Goal: Obtain resource: Download file/media

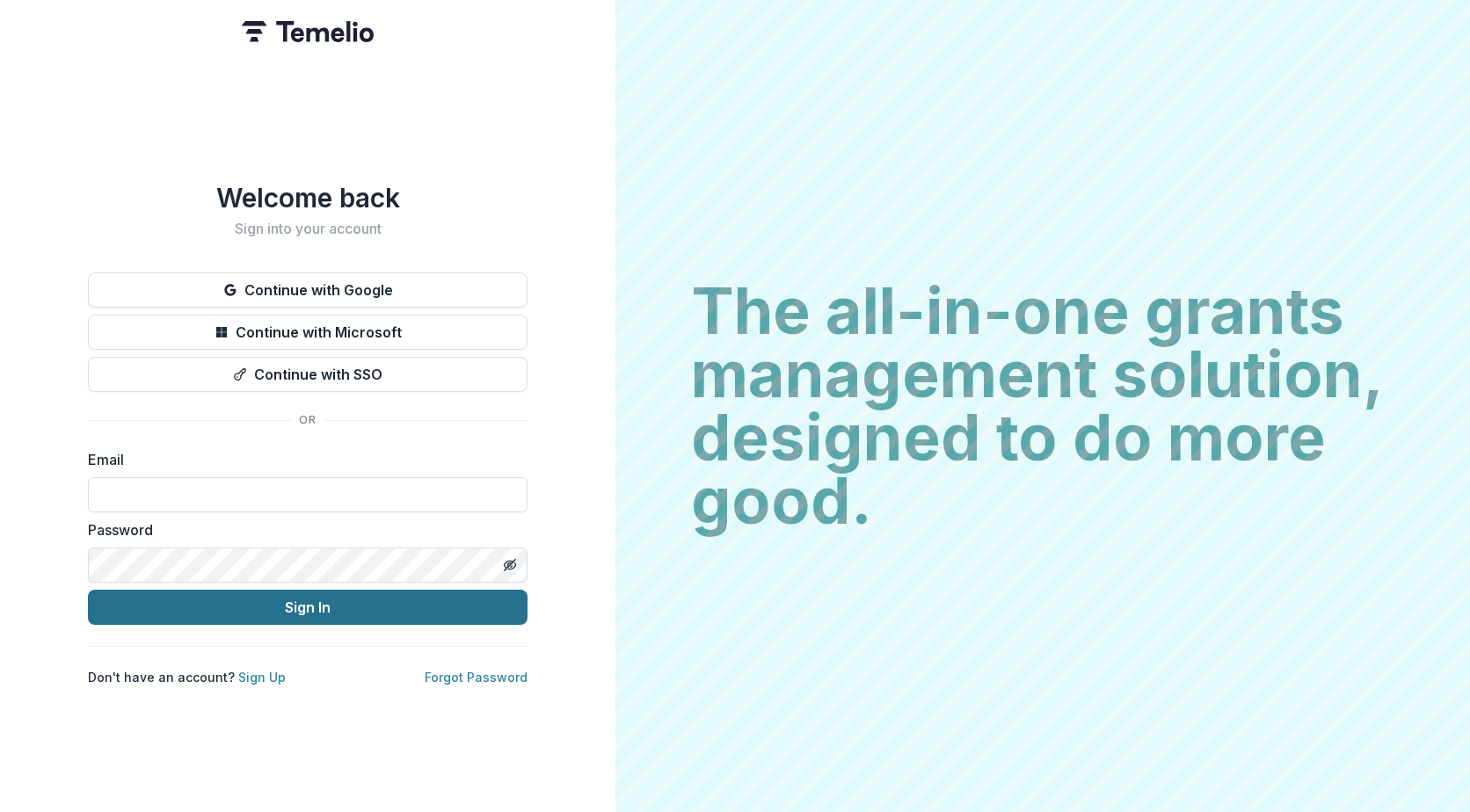
type input "**********"
click at [371, 591] on button "Sign In" at bounding box center [308, 607] width 440 height 35
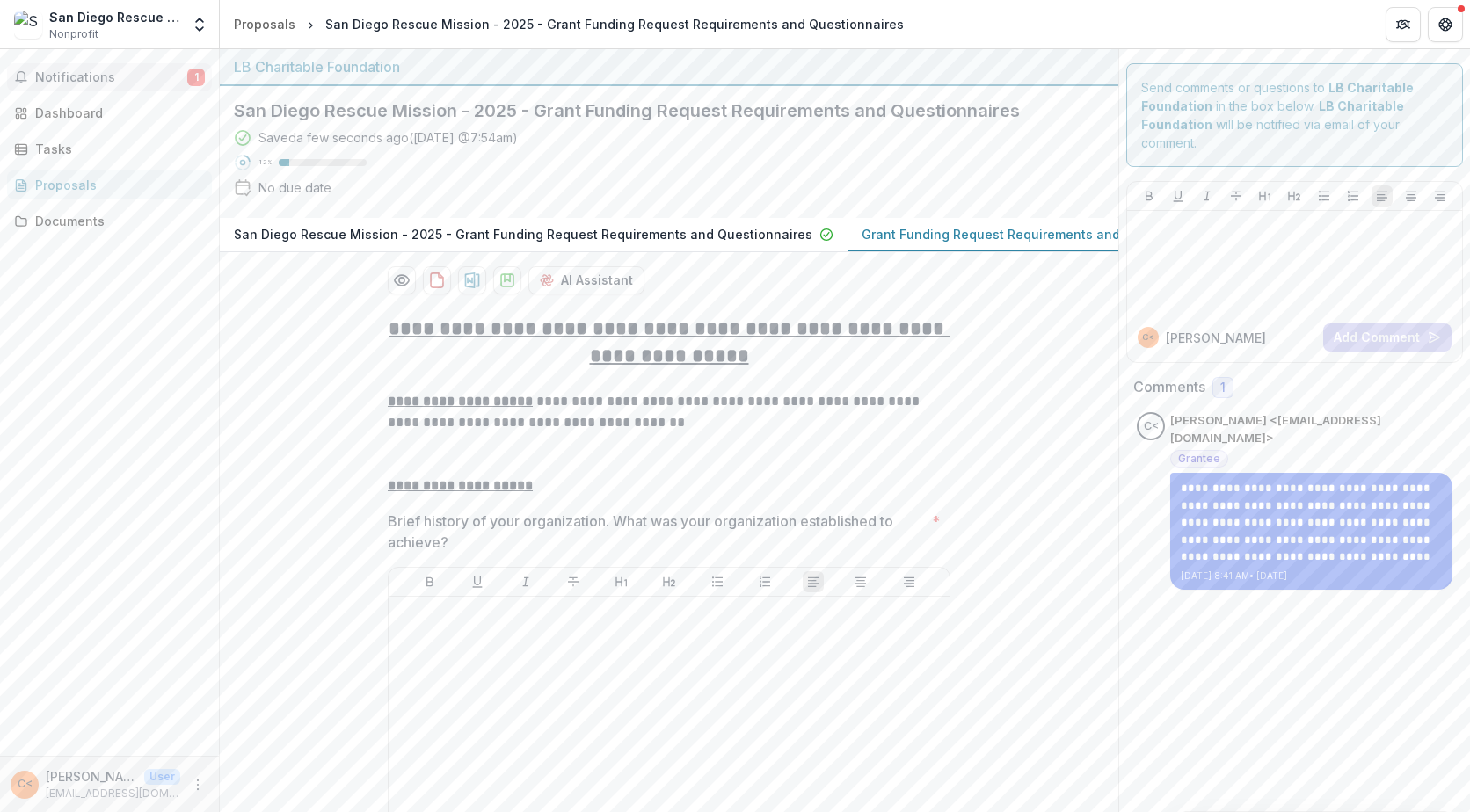
click at [87, 79] on span "Notifications" at bounding box center [111, 77] width 152 height 15
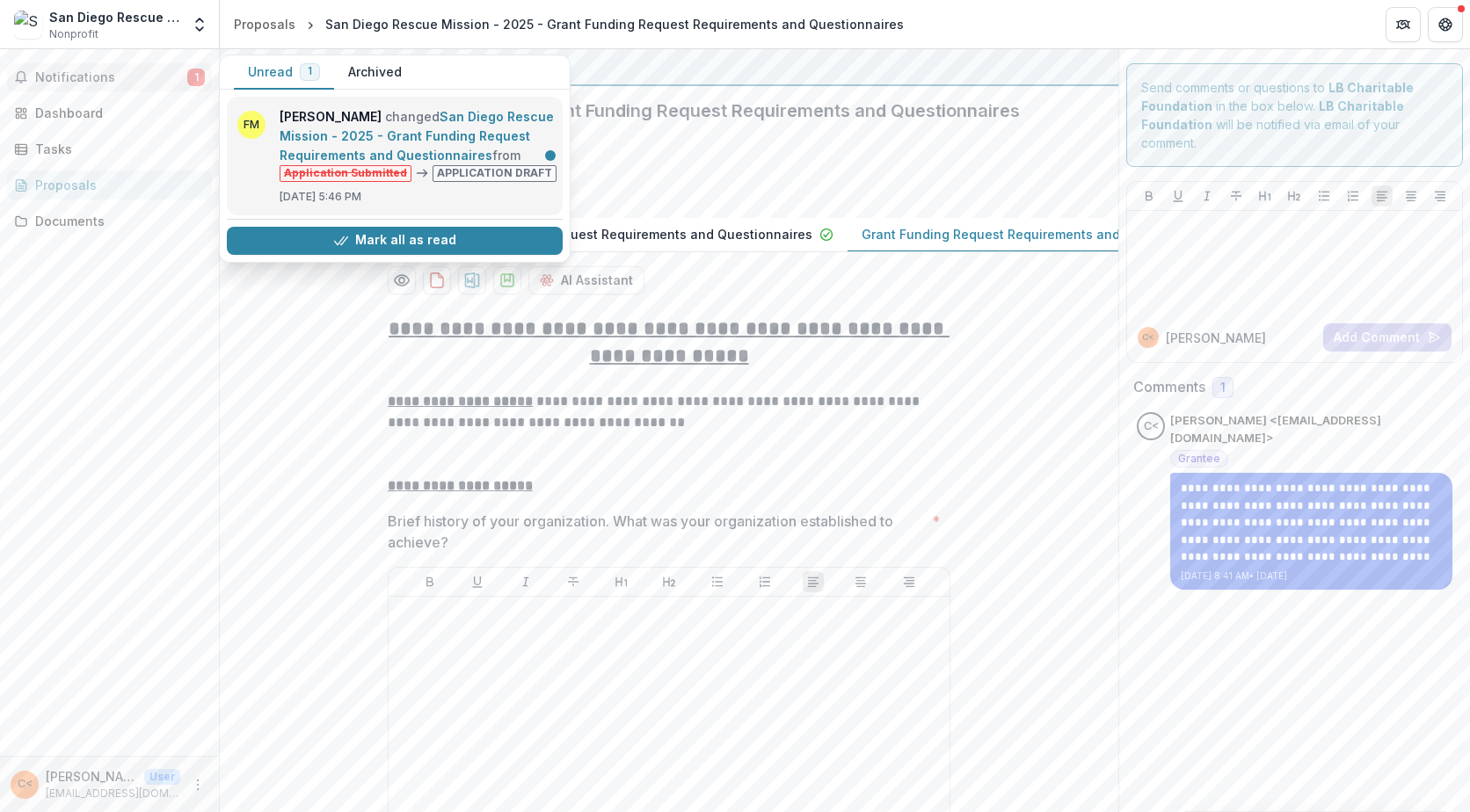
click at [458, 163] on link "San Diego Rescue Mission - 2025 - Grant Funding Request Requirements and Questi…" at bounding box center [416, 136] width 275 height 54
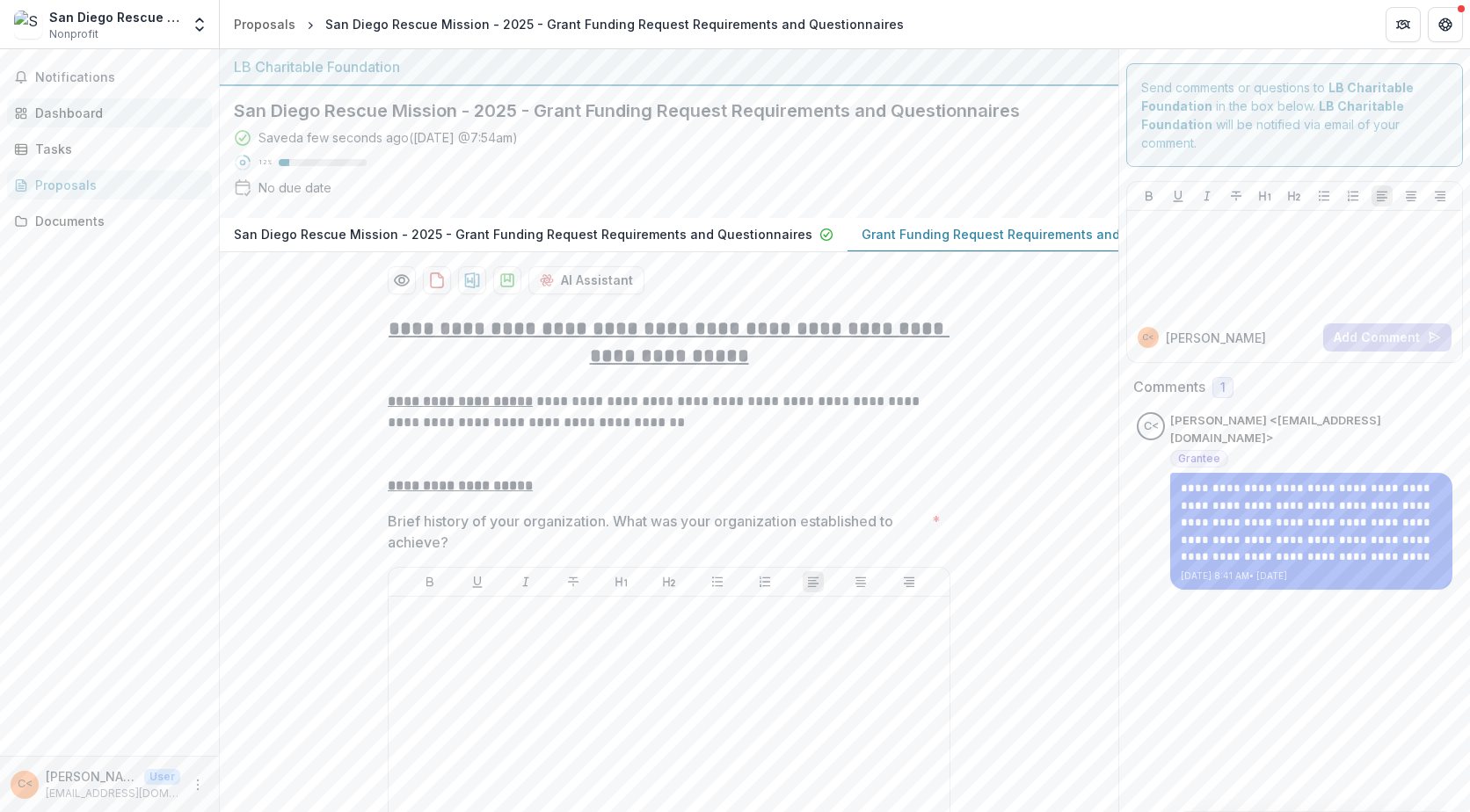
click at [103, 116] on div "Dashboard" at bounding box center [116, 113] width 163 height 18
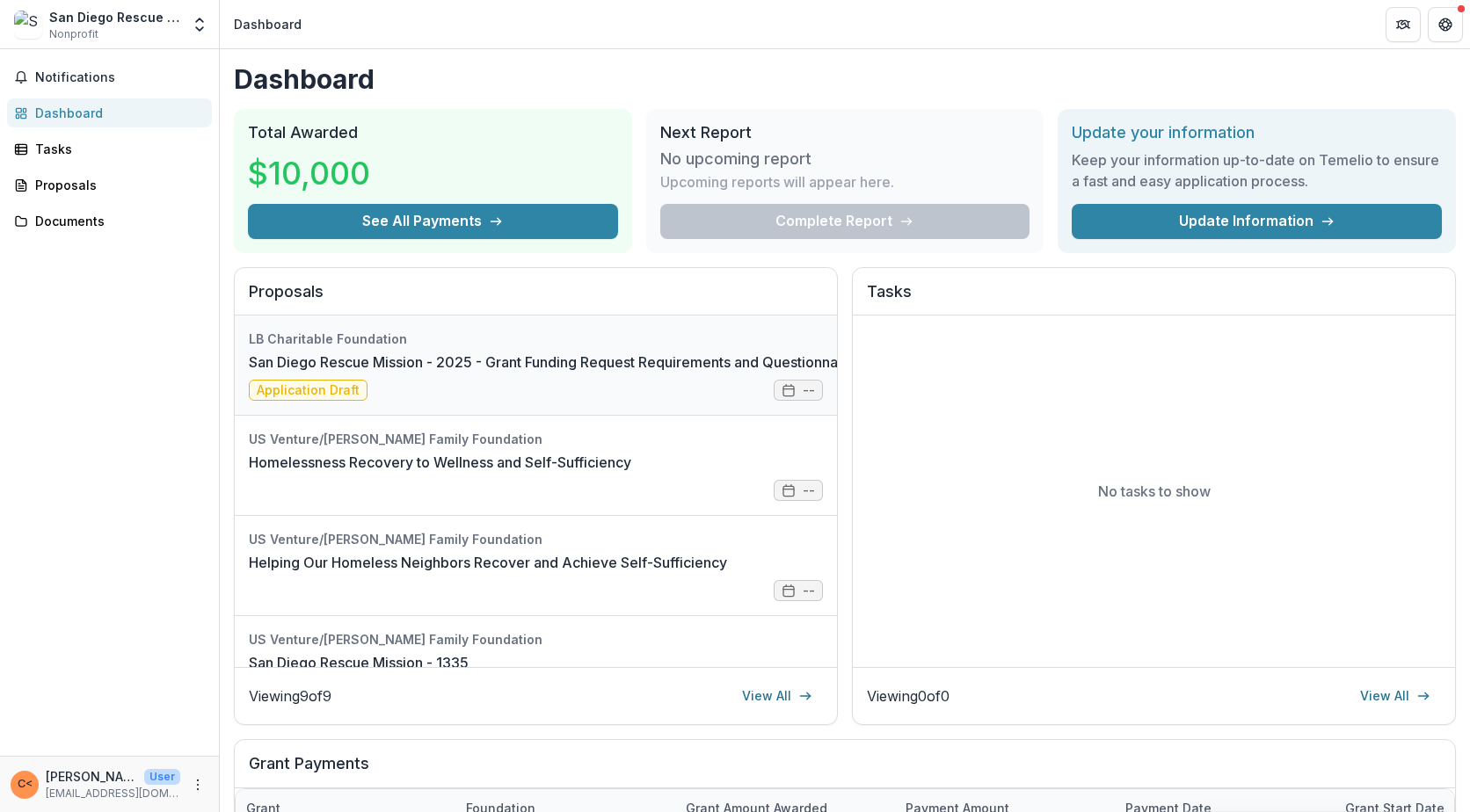
click at [285, 373] on link "San Diego Rescue Mission - 2025 - Grant Funding Request Requirements and Questi…" at bounding box center [555, 361] width 613 height 21
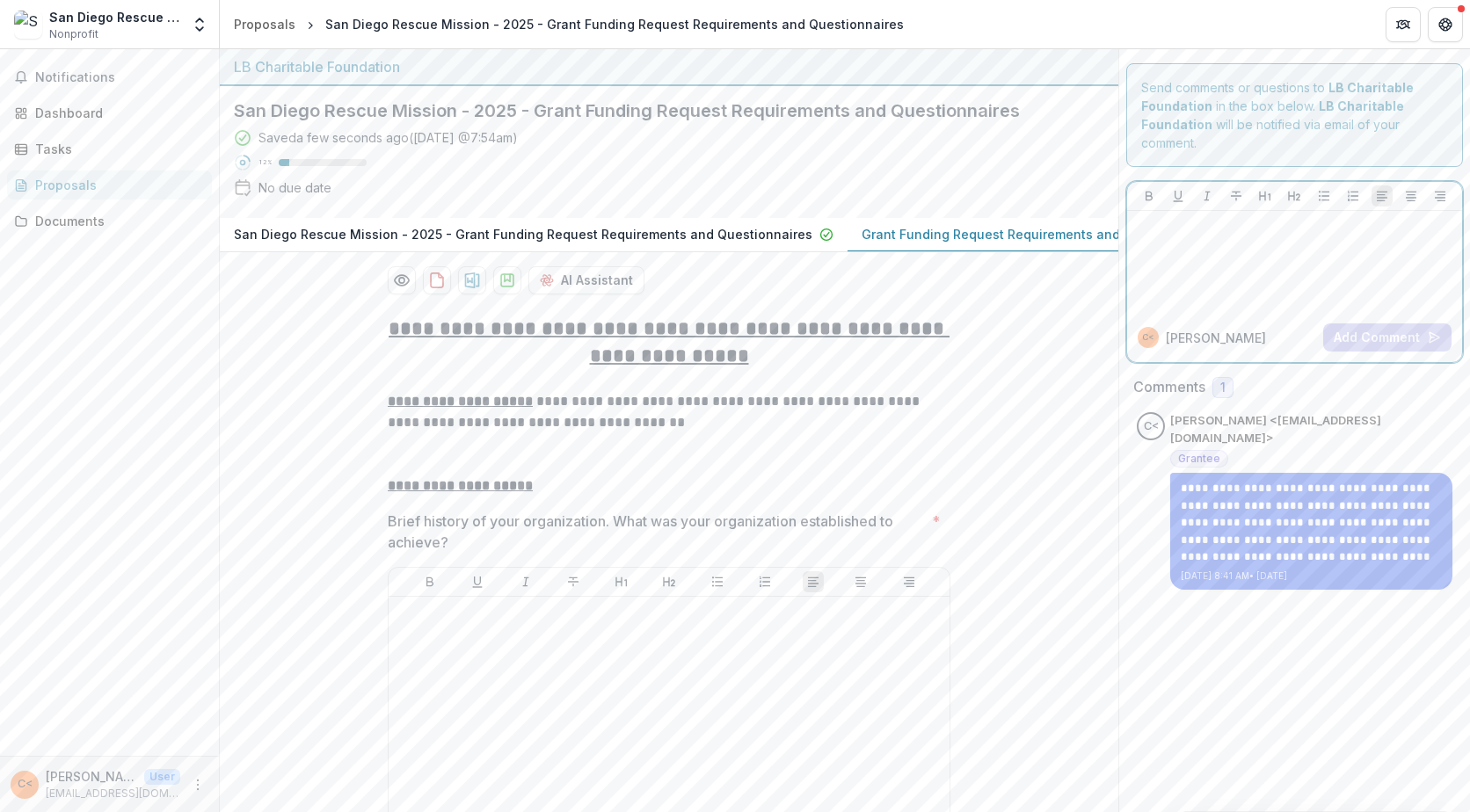
click at [1248, 275] on div at bounding box center [1294, 262] width 321 height 88
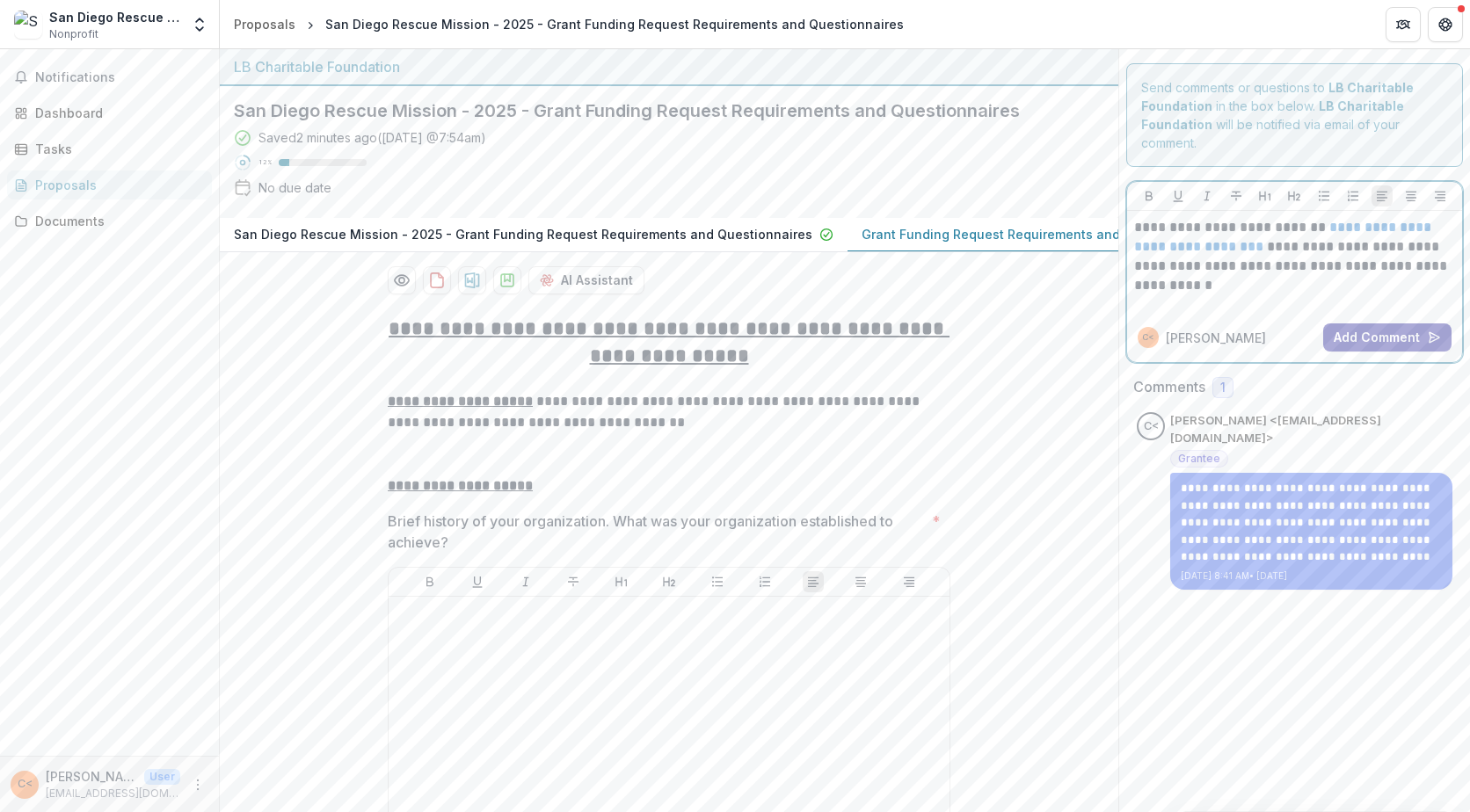
click at [1391, 325] on button "Add Comment" at bounding box center [1387, 337] width 128 height 28
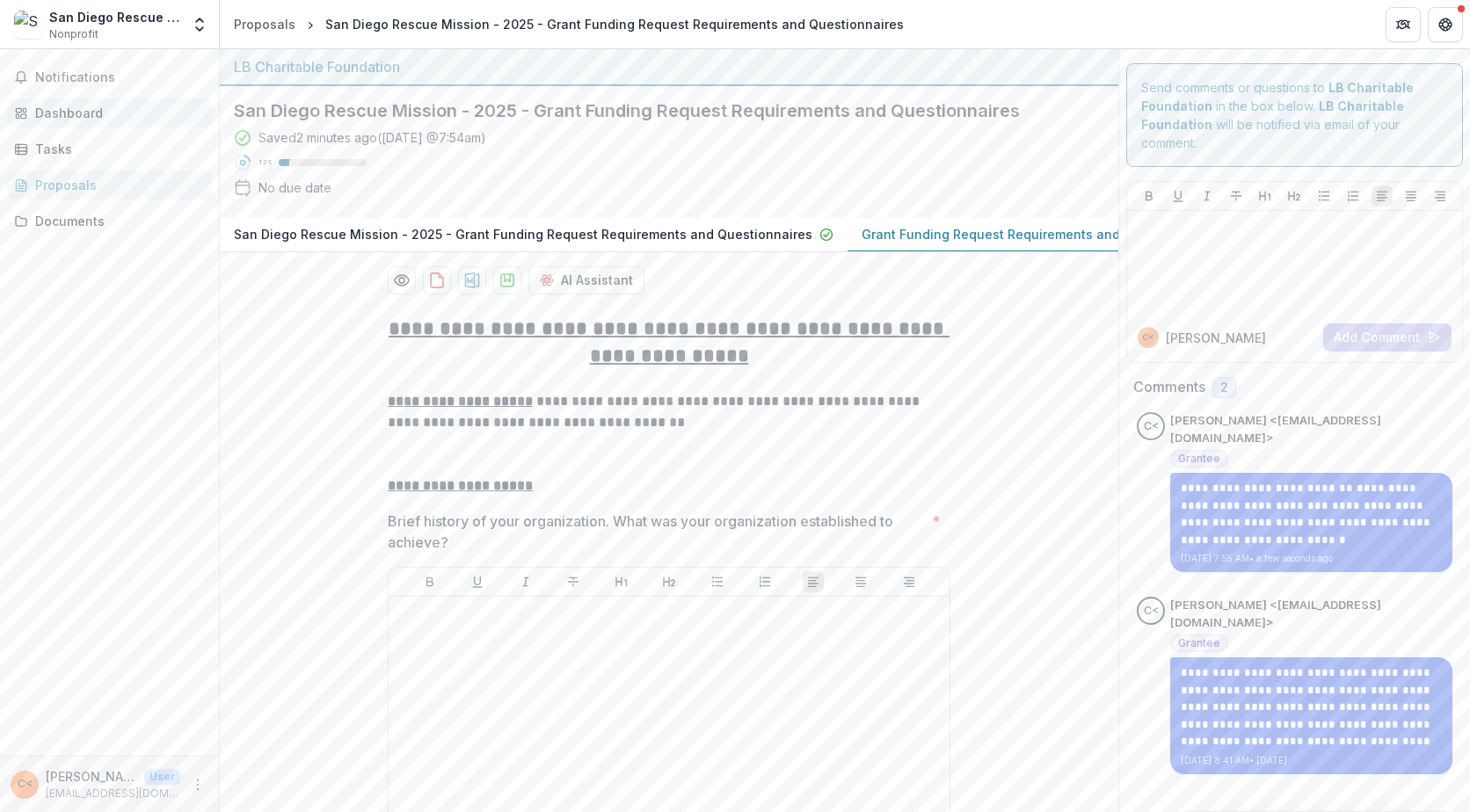
click at [66, 107] on div "Dashboard" at bounding box center [116, 113] width 163 height 18
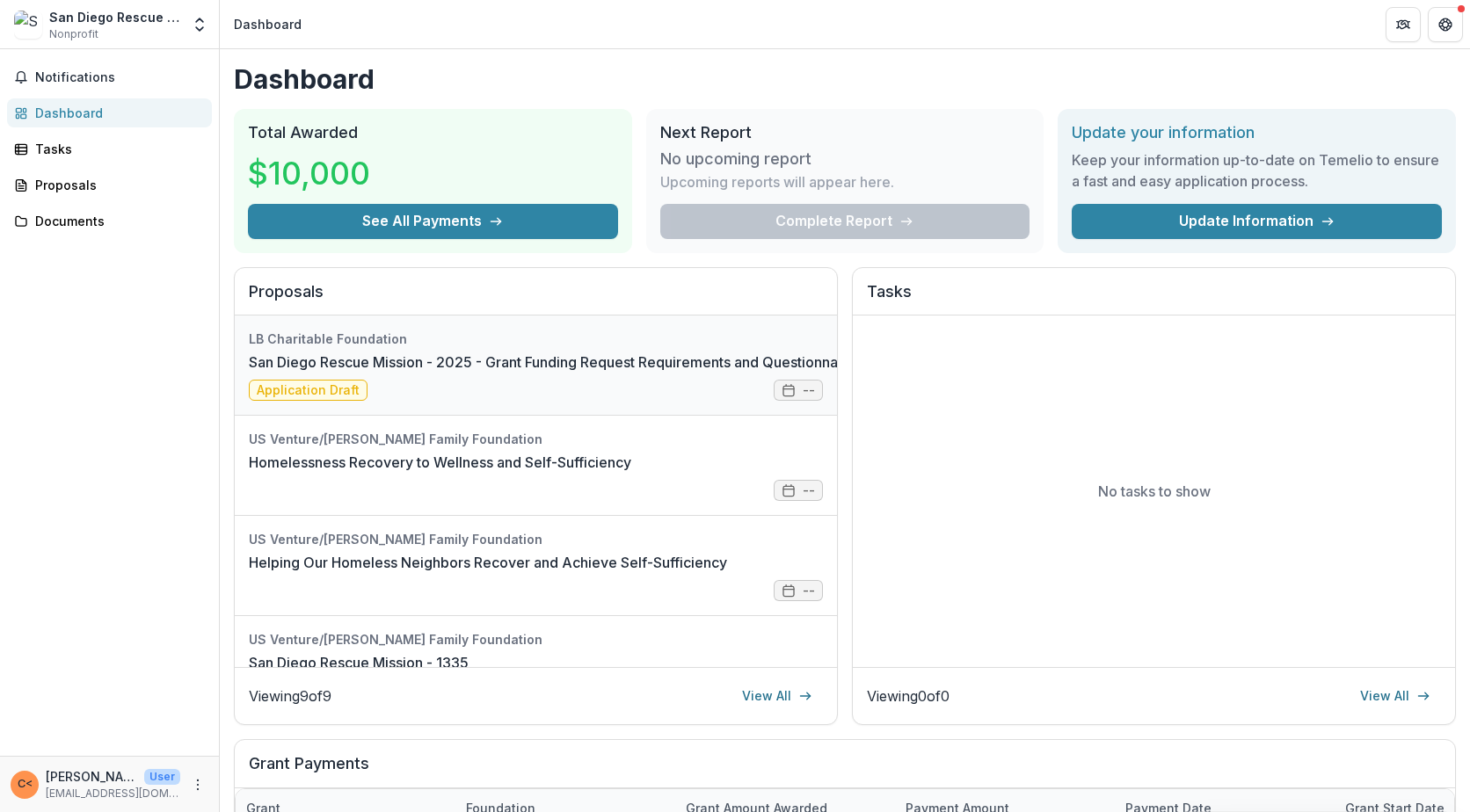
click at [812, 373] on link "San Diego Rescue Mission - 2025 - Grant Funding Request Requirements and Questi…" at bounding box center [555, 361] width 613 height 21
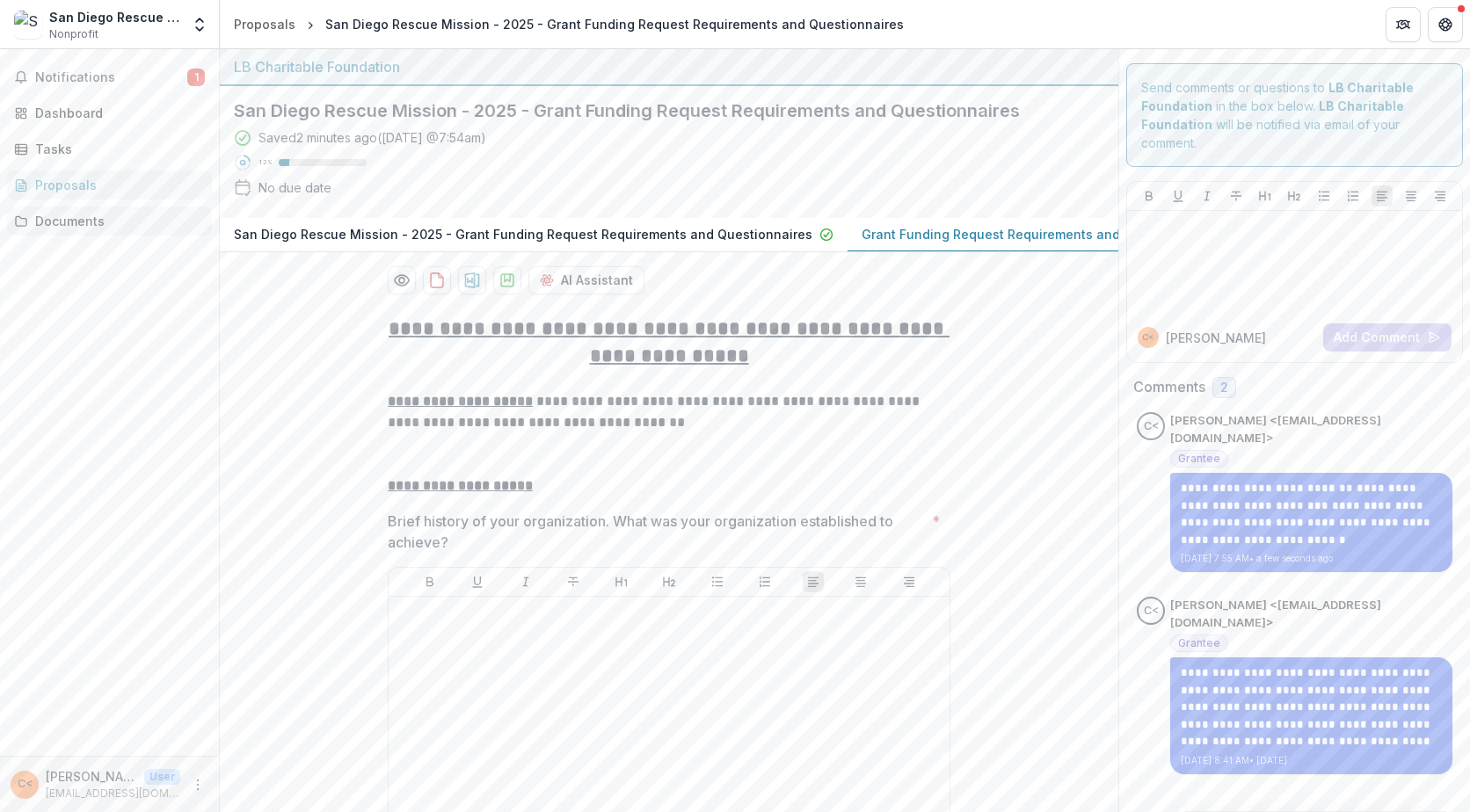
click at [93, 214] on div "Documents" at bounding box center [116, 221] width 163 height 18
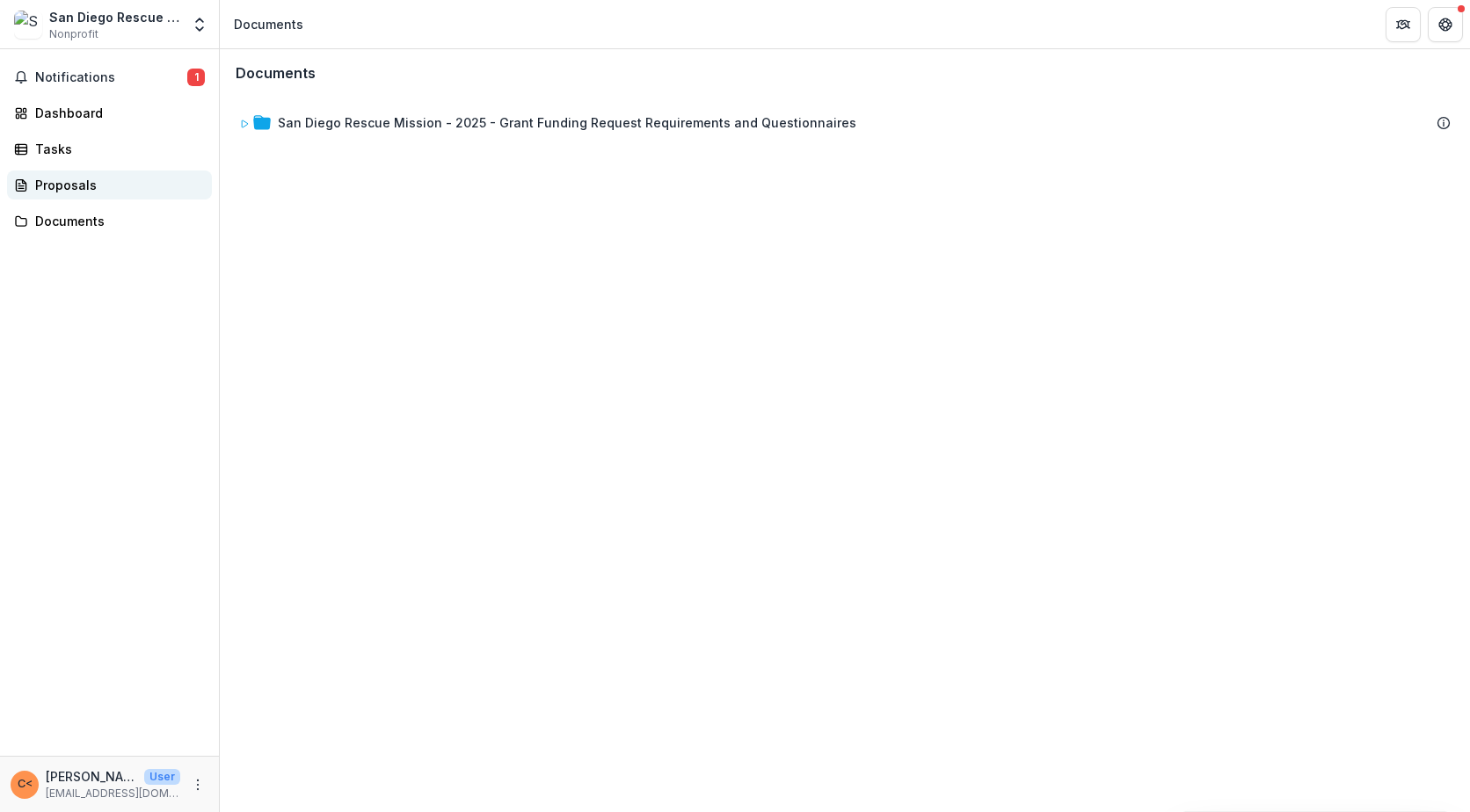
click at [101, 188] on div "Proposals" at bounding box center [116, 185] width 163 height 18
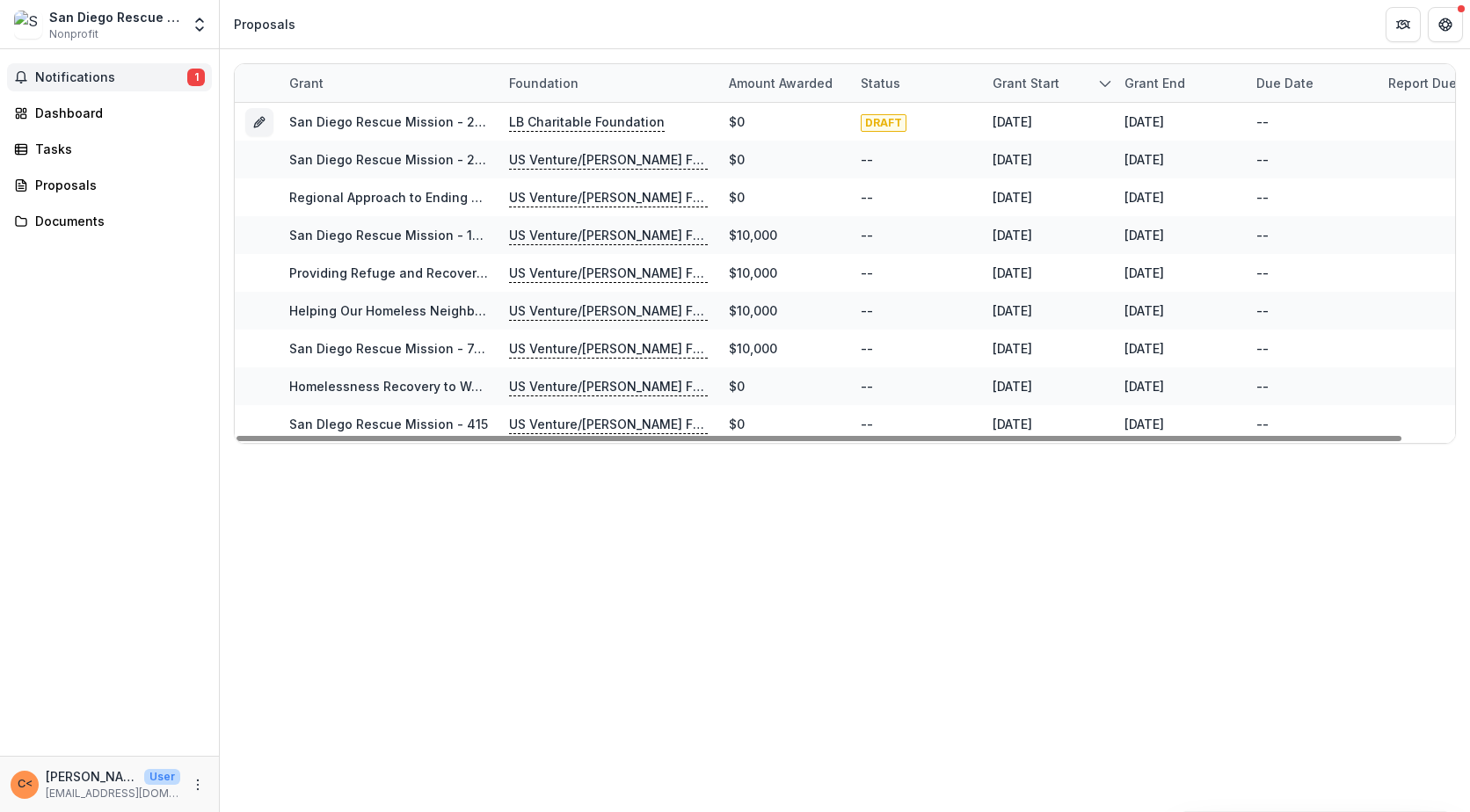
click at [201, 76] on span "1" at bounding box center [196, 77] width 18 height 18
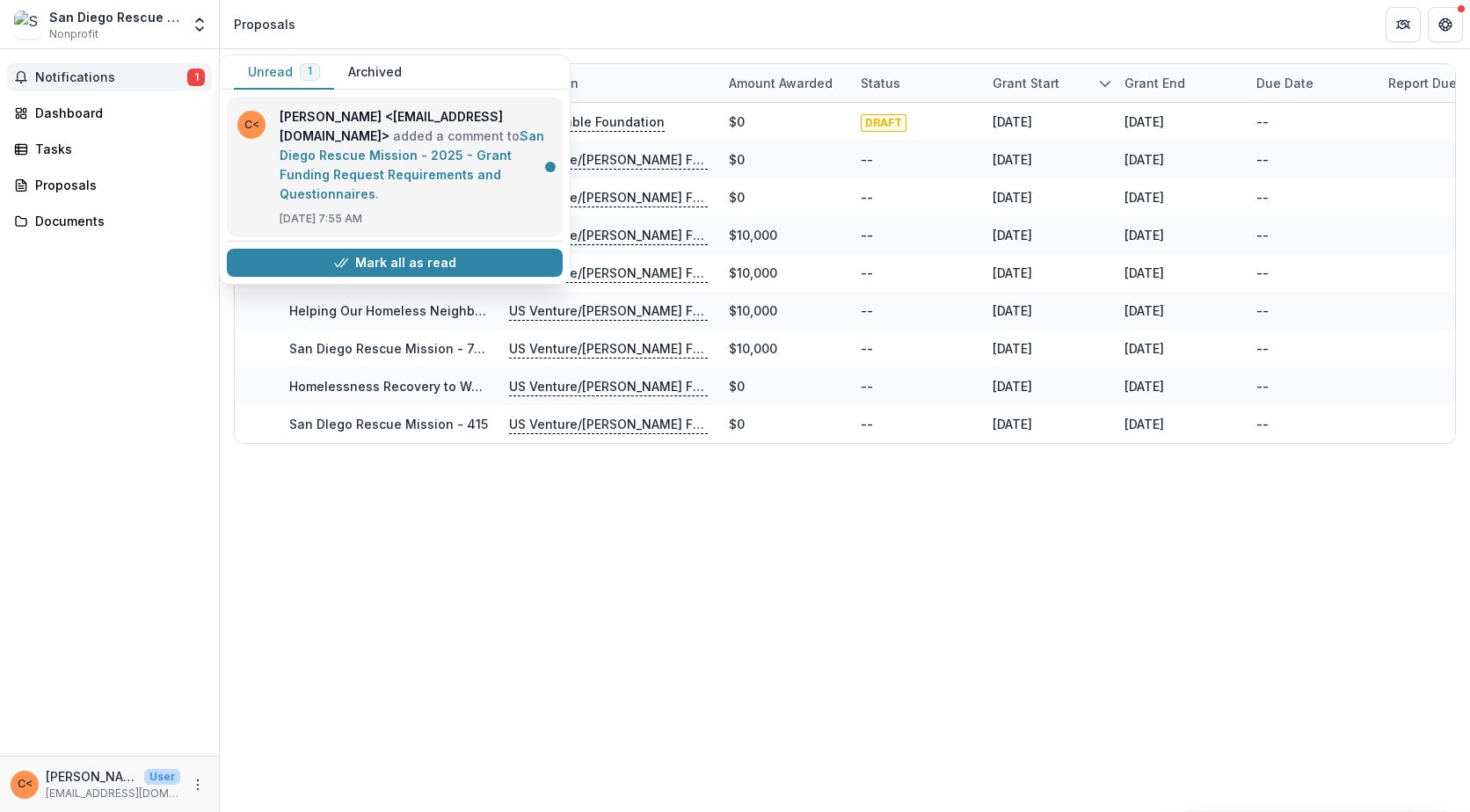
click at [406, 131] on link "San Diego Rescue Mission - 2025 - Grant Funding Request Requirements and Questi…" at bounding box center [412, 164] width 265 height 73
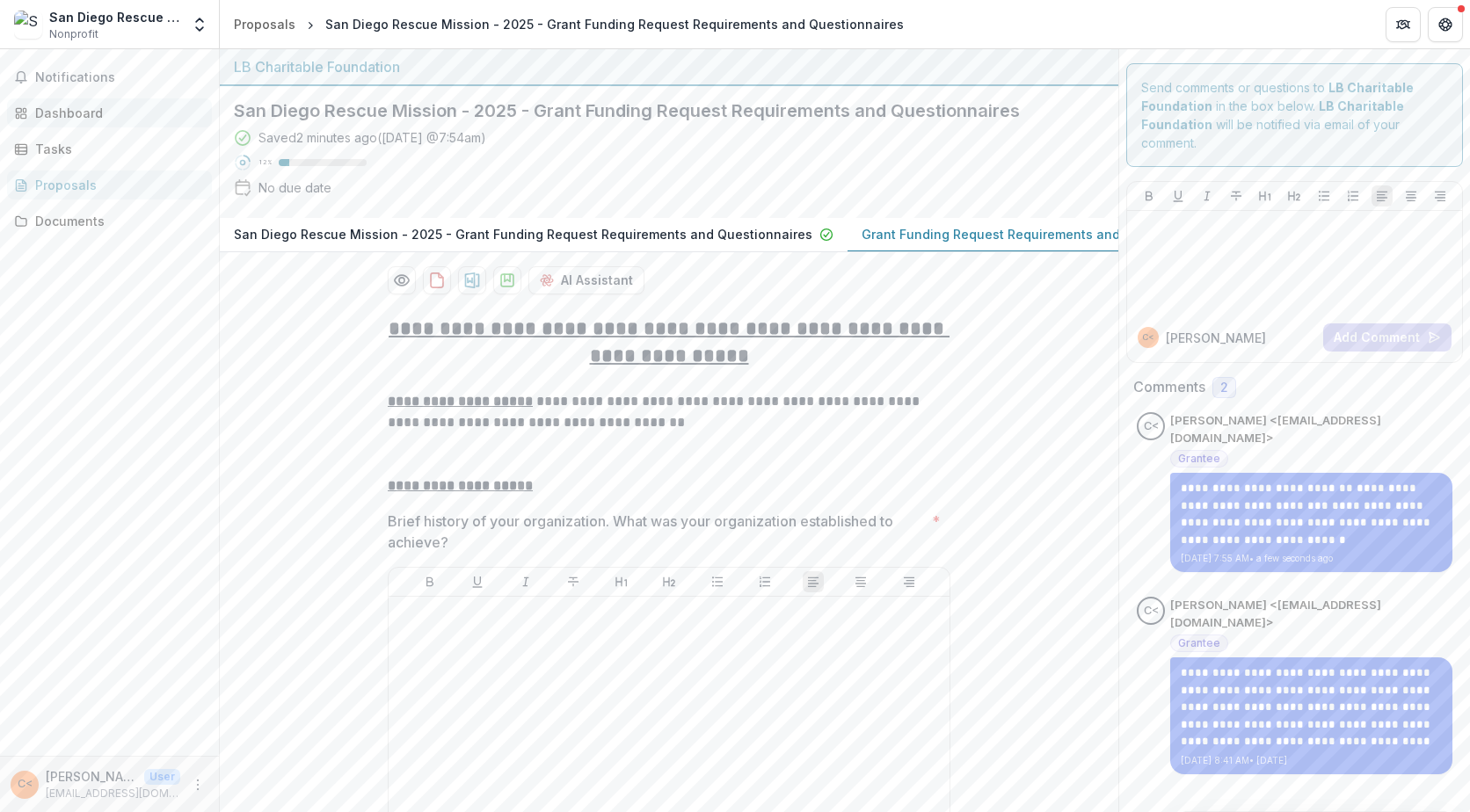
click at [45, 111] on div "Dashboard" at bounding box center [116, 113] width 163 height 18
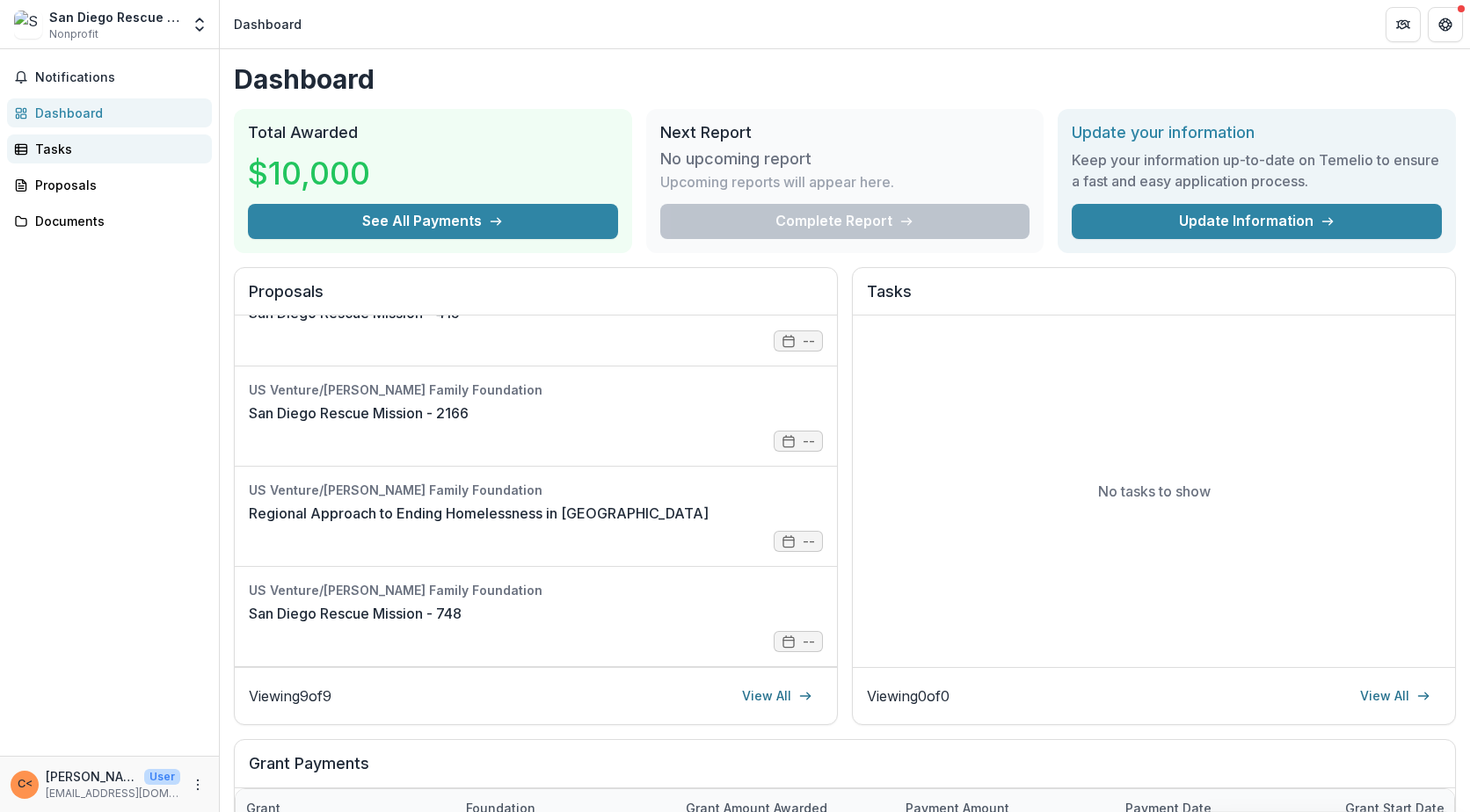
click at [76, 145] on div "Tasks" at bounding box center [116, 149] width 163 height 18
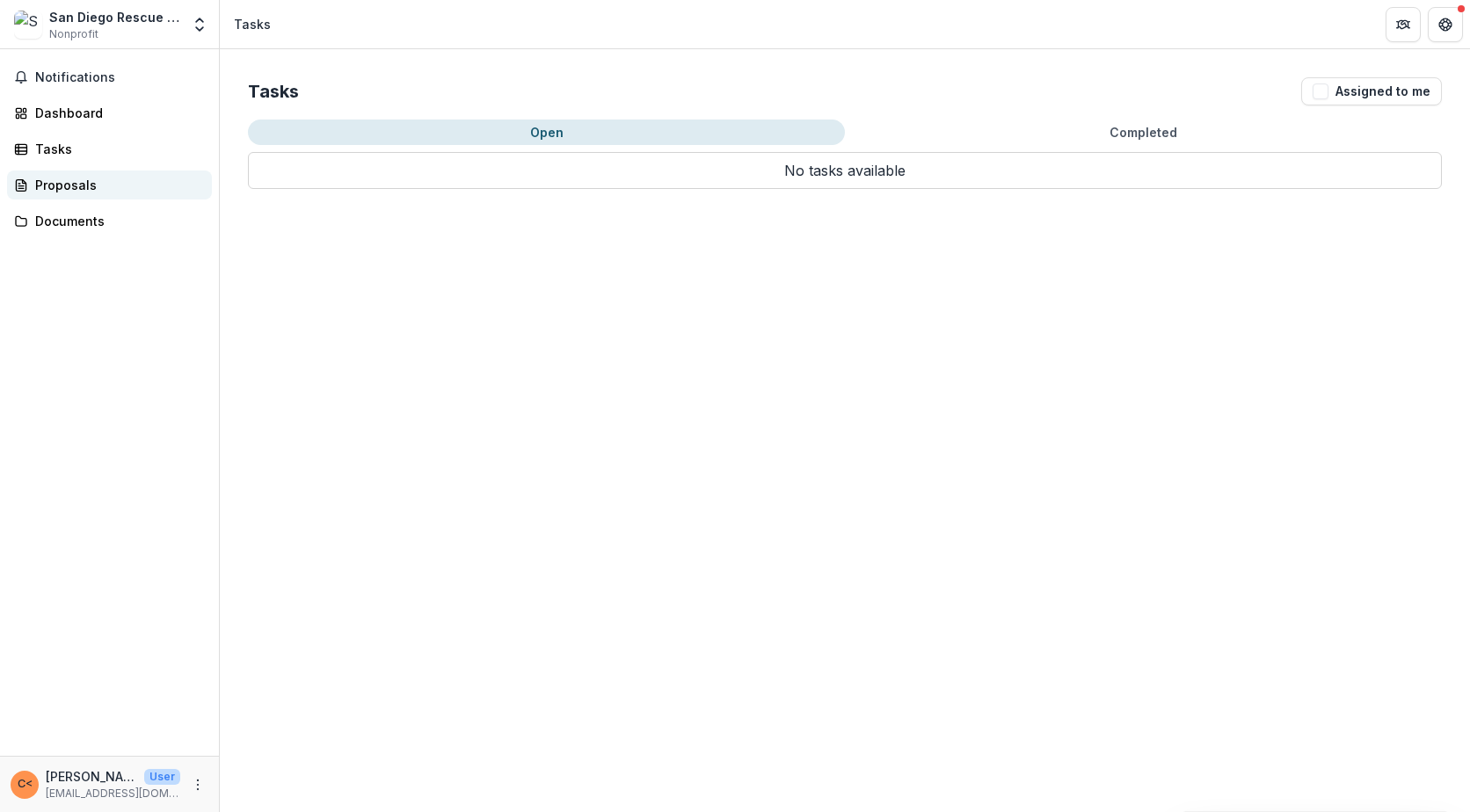
click at [87, 184] on div "Proposals" at bounding box center [116, 185] width 163 height 18
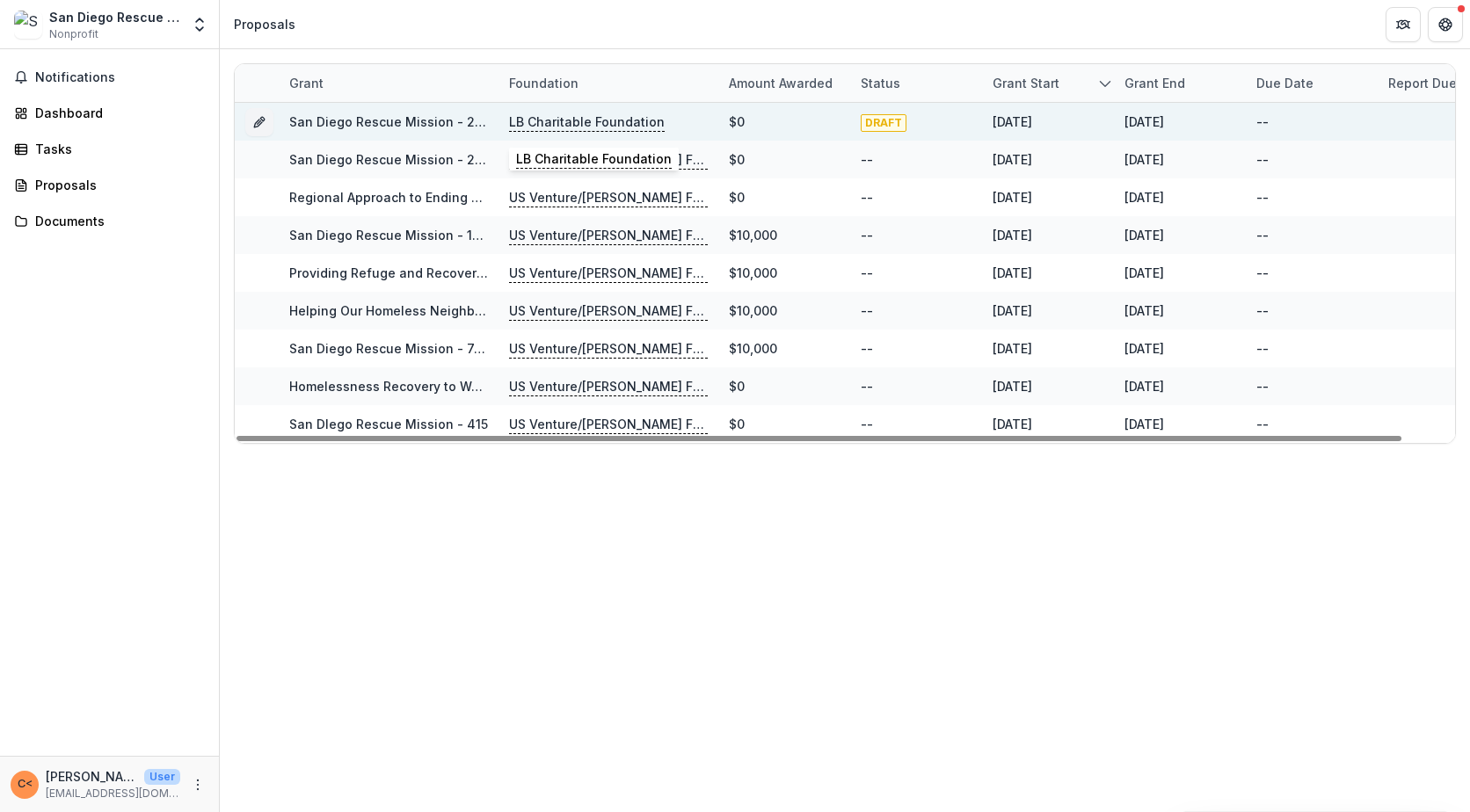
click at [543, 122] on p "LB Charitable Foundation" at bounding box center [586, 122] width 156 height 19
click at [412, 124] on link "San Diego Rescue Mission - 2025 - Grant Funding Request Requirements and Questi…" at bounding box center [578, 122] width 578 height 15
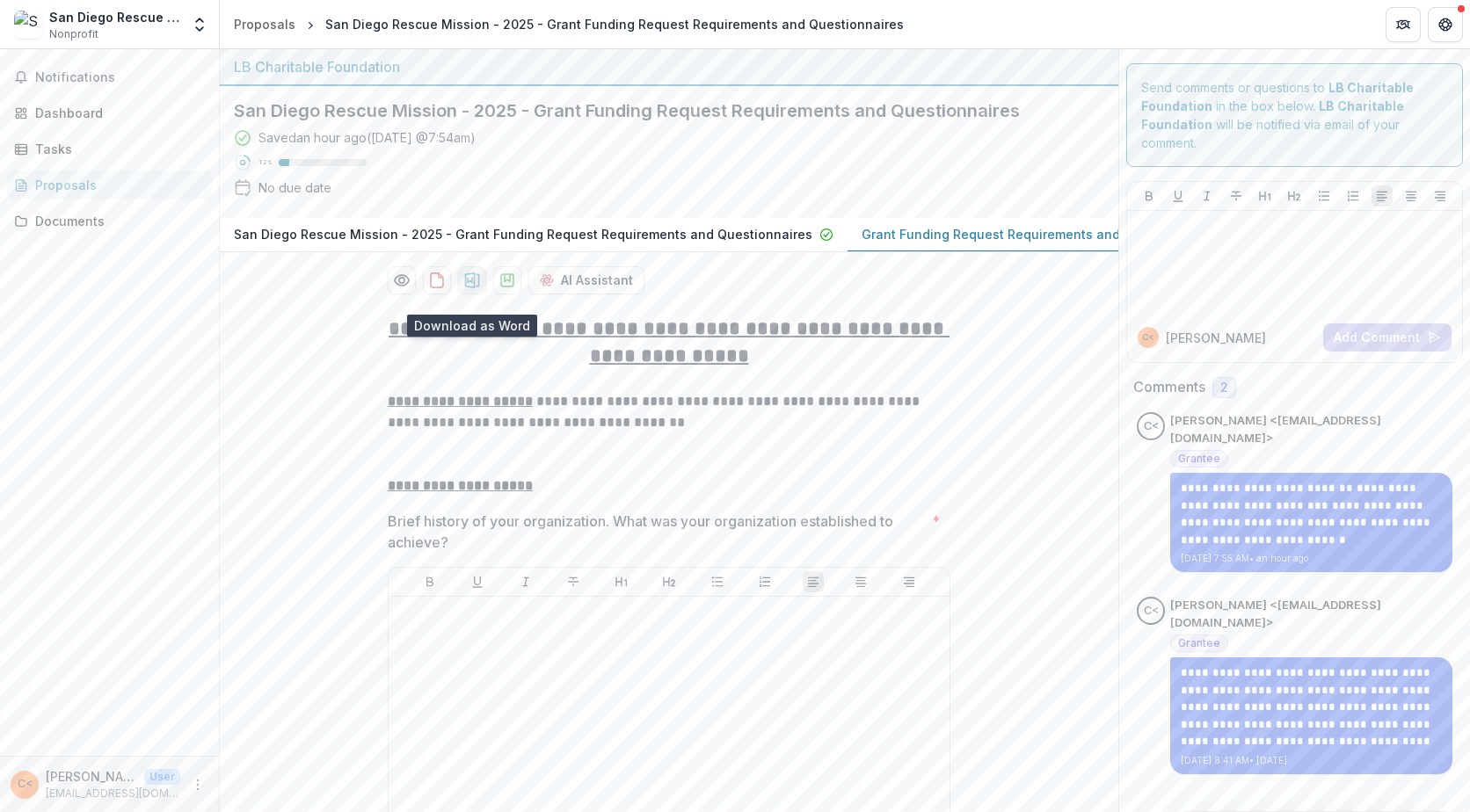
click at [468, 289] on icon "download-proposal" at bounding box center [472, 281] width 18 height 18
